Goal: Use online tool/utility: Utilize a website feature to perform a specific function

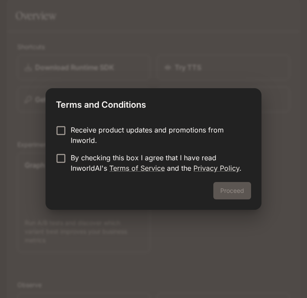
click at [88, 145] on p "Receive product updates and promotions from Inworld." at bounding box center [158, 135] width 174 height 21
click at [82, 154] on p "By checking this box I agree that I have read InworldAI's Terms of Service and …" at bounding box center [158, 162] width 174 height 21
click at [231, 189] on button "Proceed" at bounding box center [232, 190] width 38 height 17
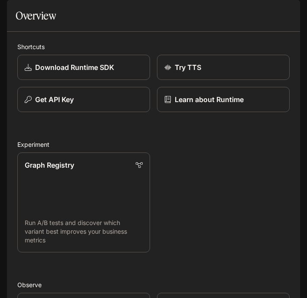
scroll to position [382, 0]
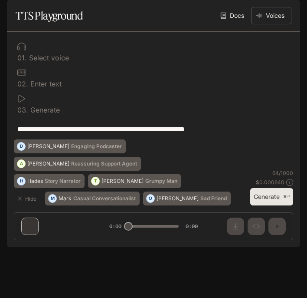
click at [56, 65] on div "0 1 . Select voice" at bounding box center [153, 52] width 279 height 26
click at [54, 61] on p "Select voice" at bounding box center [48, 57] width 42 height 7
click at [61, 61] on p "Select voice" at bounding box center [48, 57] width 42 height 7
click at [22, 65] on div "0 1 . Select voice" at bounding box center [153, 52] width 279 height 26
click at [272, 24] on button "Voices" at bounding box center [271, 15] width 40 height 17
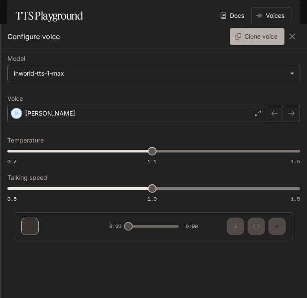
click at [259, 34] on button "Clone voice" at bounding box center [257, 36] width 55 height 17
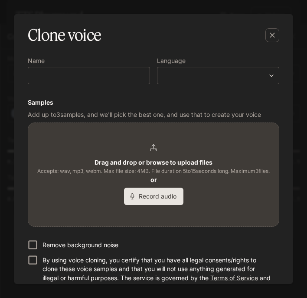
scroll to position [110, 0]
